Goal: Find specific page/section: Find specific page/section

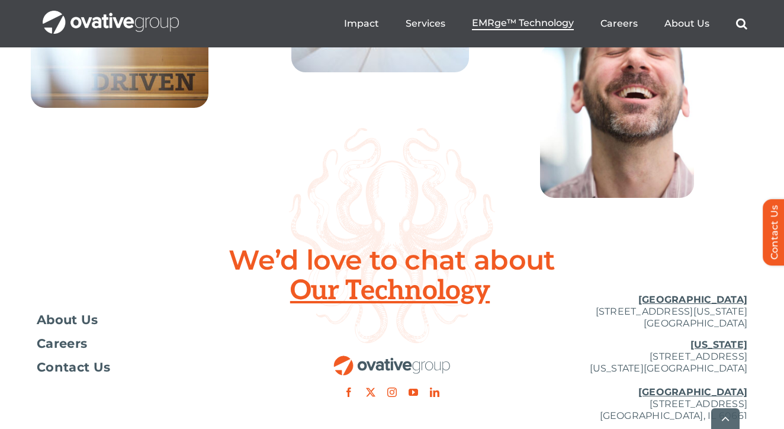
scroll to position [4303, 0]
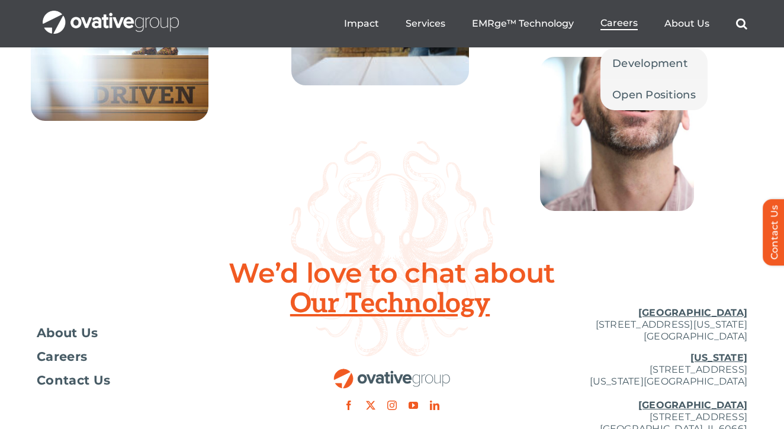
click at [603, 25] on span "Careers" at bounding box center [619, 23] width 37 height 12
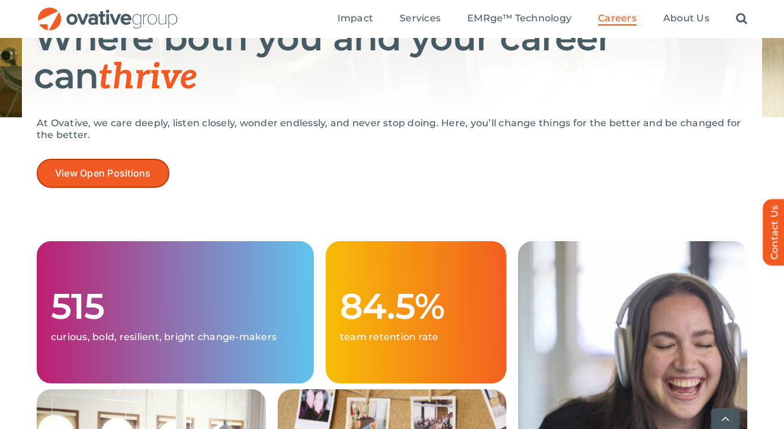
click at [163, 170] on link "View Open Positions" at bounding box center [103, 173] width 133 height 29
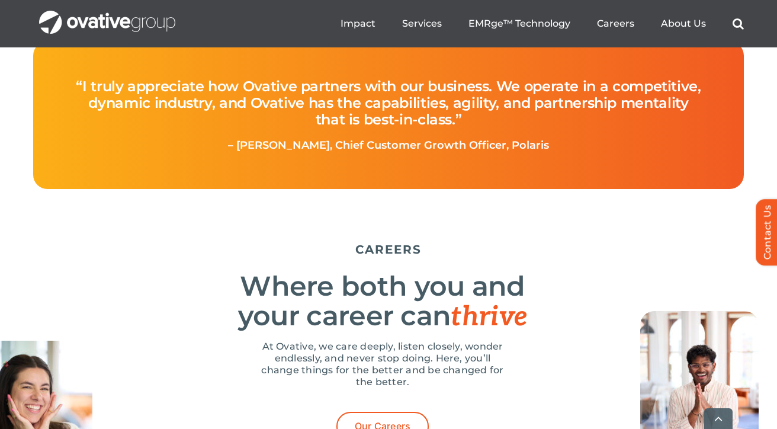
scroll to position [3511, 0]
